Goal: Transaction & Acquisition: Purchase product/service

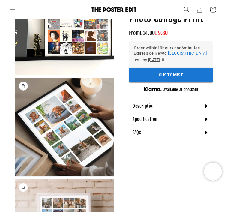
scroll to position [0, 388]
click at [15, 176] on button "Open media 6 in modal" at bounding box center [15, 176] width 0 height 0
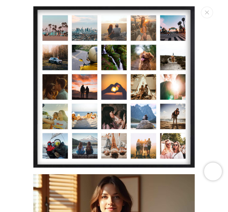
scroll to position [0, 0]
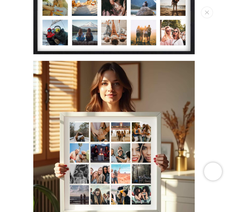
click at [140, 155] on img "Media gallery" at bounding box center [114, 142] width 162 height 162
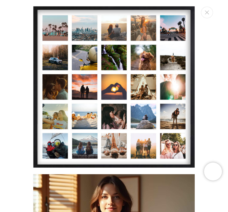
click at [209, 17] on button "Close" at bounding box center [207, 13] width 12 height 12
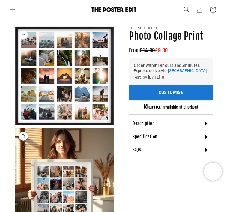
click at [208, 122] on icon at bounding box center [206, 124] width 6 height 6
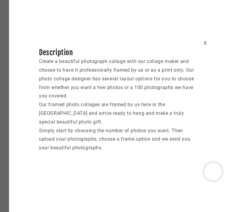
click at [209, 40] on div "X Description Create a beautiful photograph collage with our collage maker and …" at bounding box center [118, 85] width 219 height 134
click at [207, 44] on div "X" at bounding box center [205, 43] width 3 height 9
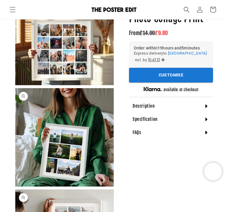
click at [194, 65] on div "Order within 19 hours and 5 minutes Express delivery to [GEOGRAPHIC_DATA] [GEOG…" at bounding box center [171, 54] width 84 height 27
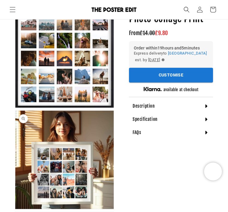
scroll to position [61, 0]
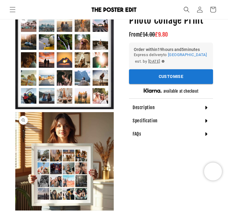
click at [210, 117] on div "Specification" at bounding box center [171, 120] width 84 height 13
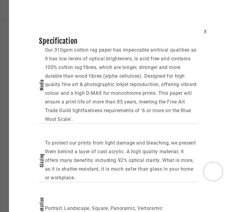
scroll to position [11, 0]
click at [206, 29] on div "X" at bounding box center [205, 32] width 3 height 9
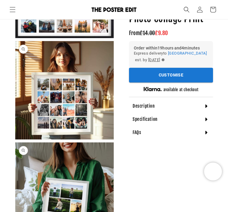
scroll to position [0, 194]
click at [208, 135] on div "FAQs" at bounding box center [171, 132] width 84 height 13
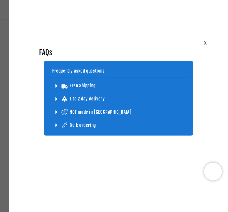
scroll to position [0, 0]
click at [188, 131] on div "Free Shipping Don’t worry, all our products (framed and unframed) have a free s…" at bounding box center [119, 107] width 140 height 49
click at [204, 43] on div "X" at bounding box center [205, 43] width 3 height 9
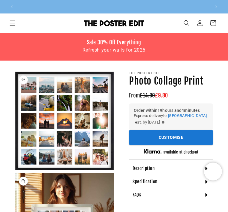
scroll to position [0, 194]
click at [176, 137] on button "Customise" at bounding box center [171, 137] width 84 height 15
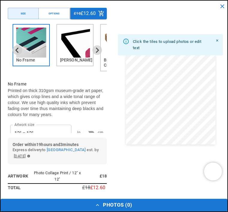
scroll to position [0, 0]
click at [98, 50] on icon "Next slide" at bounding box center [97, 49] width 3 height 5
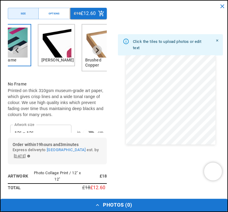
click at [96, 50] on icon "Next slide" at bounding box center [97, 50] width 6 height 6
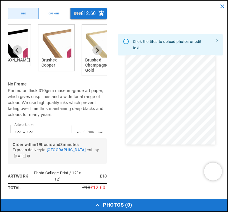
click at [95, 50] on icon "Next slide" at bounding box center [97, 50] width 6 height 6
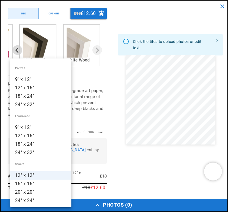
click at [52, 190] on li "20" x 20"" at bounding box center [40, 192] width 61 height 8
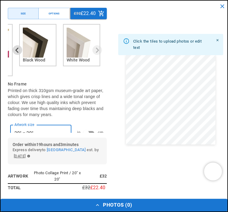
type input "*********"
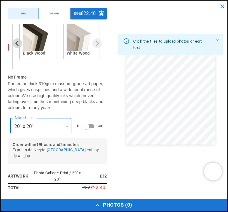
scroll to position [0, 194]
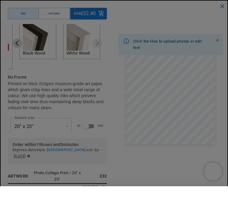
click at [154, 104] on div at bounding box center [114, 106] width 228 height 212
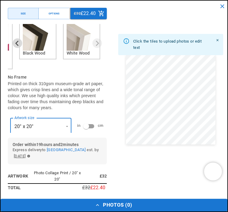
scroll to position [0, 388]
click at [226, 5] on button "close" at bounding box center [222, 6] width 11 height 11
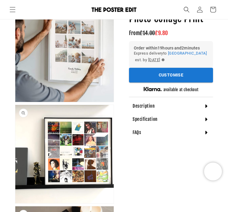
scroll to position [379, 0]
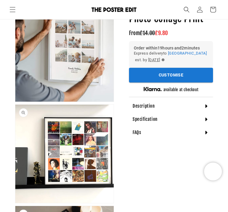
click at [15, 203] on button "Open media 5 in modal" at bounding box center [15, 203] width 0 height 0
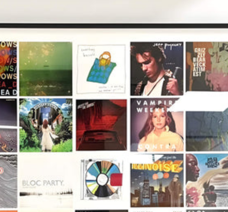
scroll to position [638, 0]
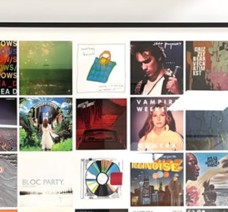
click at [64, 41] on img "Media gallery" at bounding box center [114, 122] width 162 height 162
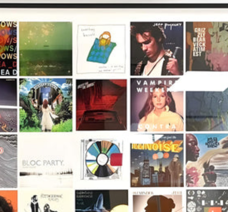
scroll to position [0, 194]
